Goal: Browse casually: Explore the website without a specific task or goal

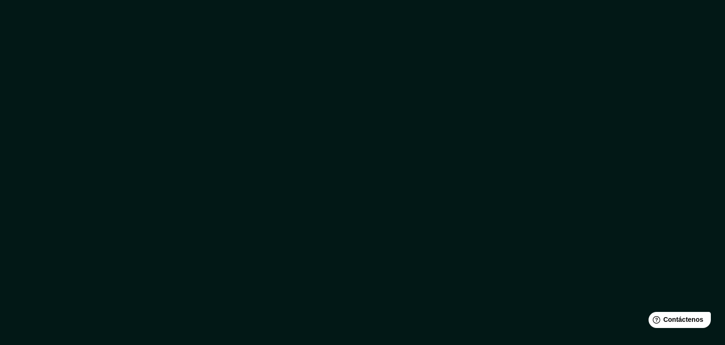
click at [566, 146] on div at bounding box center [362, 172] width 725 height 345
drag, startPoint x: 600, startPoint y: 85, endPoint x: 291, endPoint y: 19, distance: 316.0
click at [599, 85] on div at bounding box center [362, 172] width 725 height 345
